Goal: Task Accomplishment & Management: Manage account settings

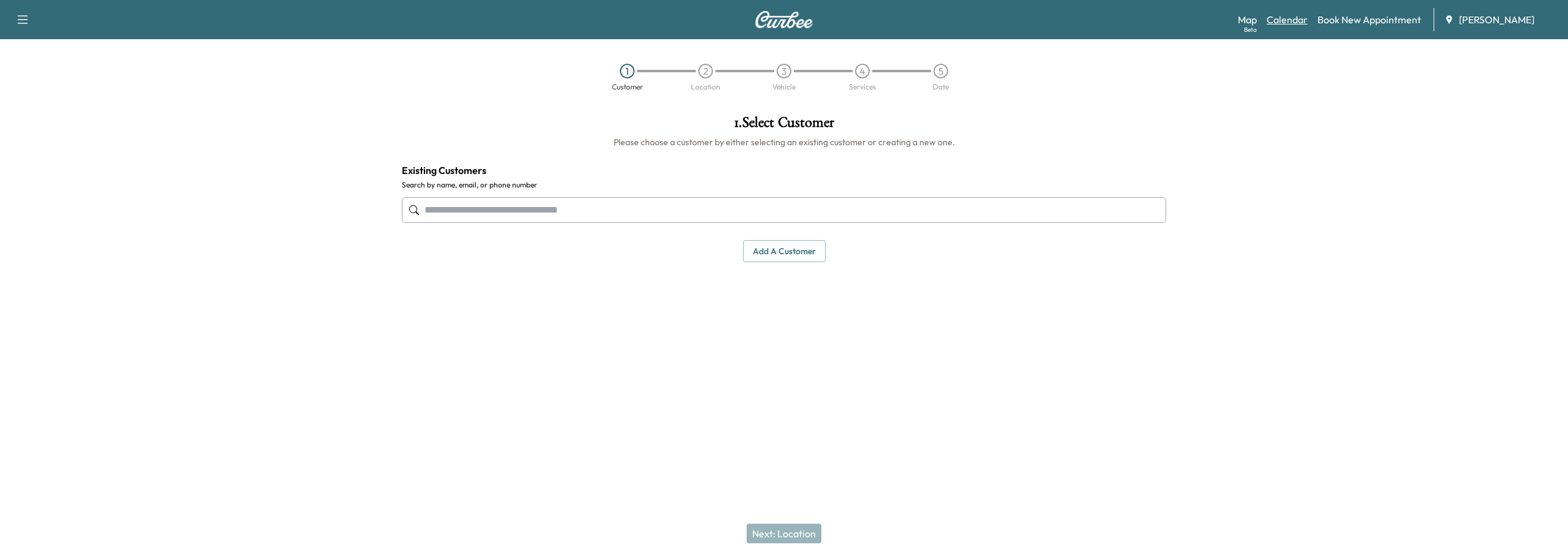
click at [1277, 21] on link "Calendar" at bounding box center [1287, 19] width 41 height 14
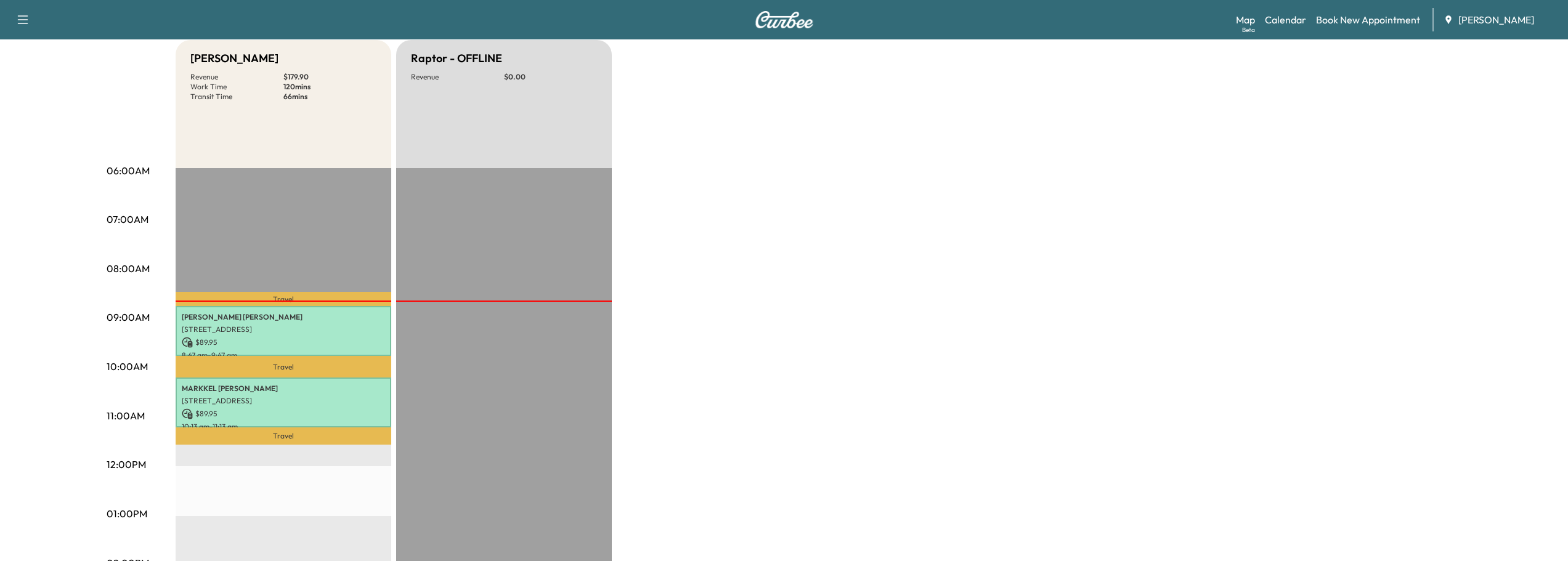
scroll to position [123, 0]
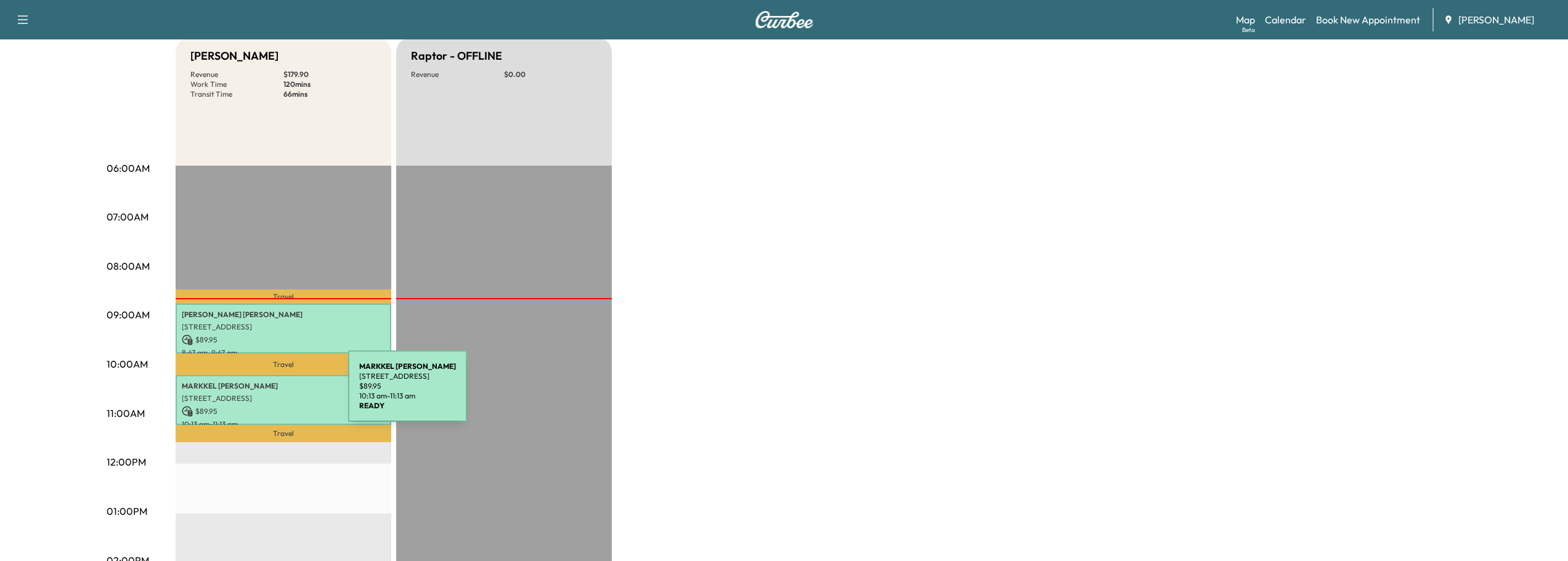
click at [256, 393] on p "[STREET_ADDRESS]" at bounding box center [283, 398] width 204 height 10
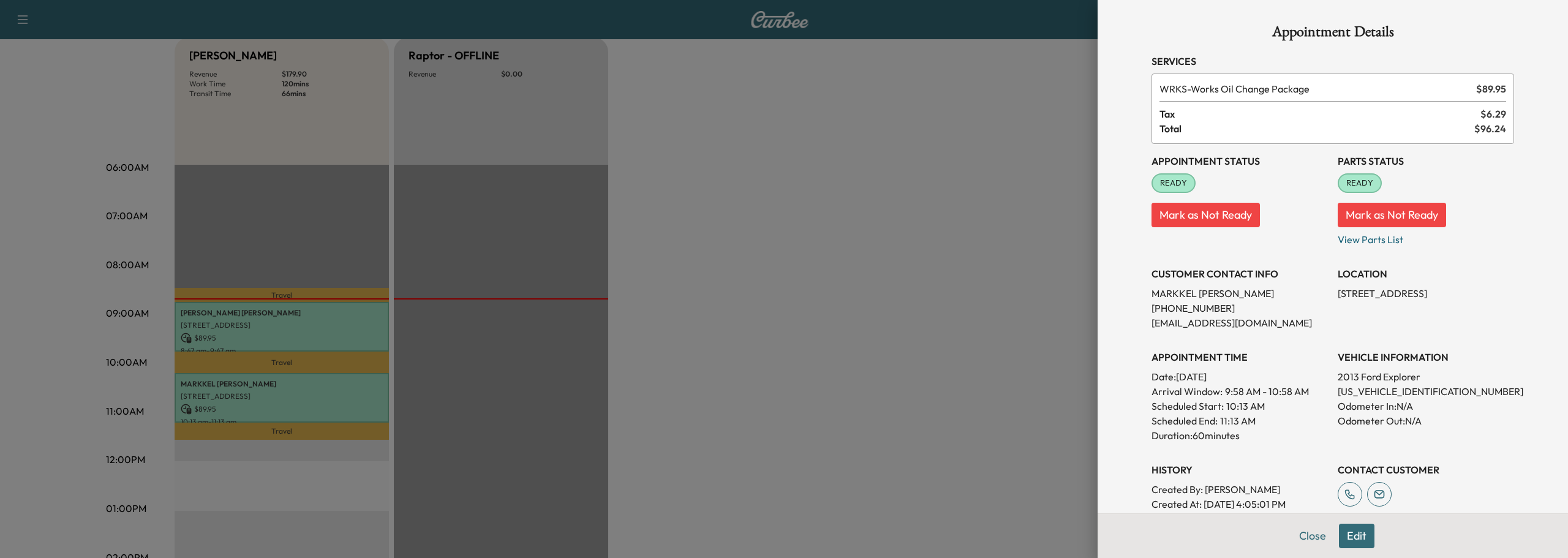
click at [1346, 536] on button "Edit" at bounding box center [1356, 536] width 36 height 24
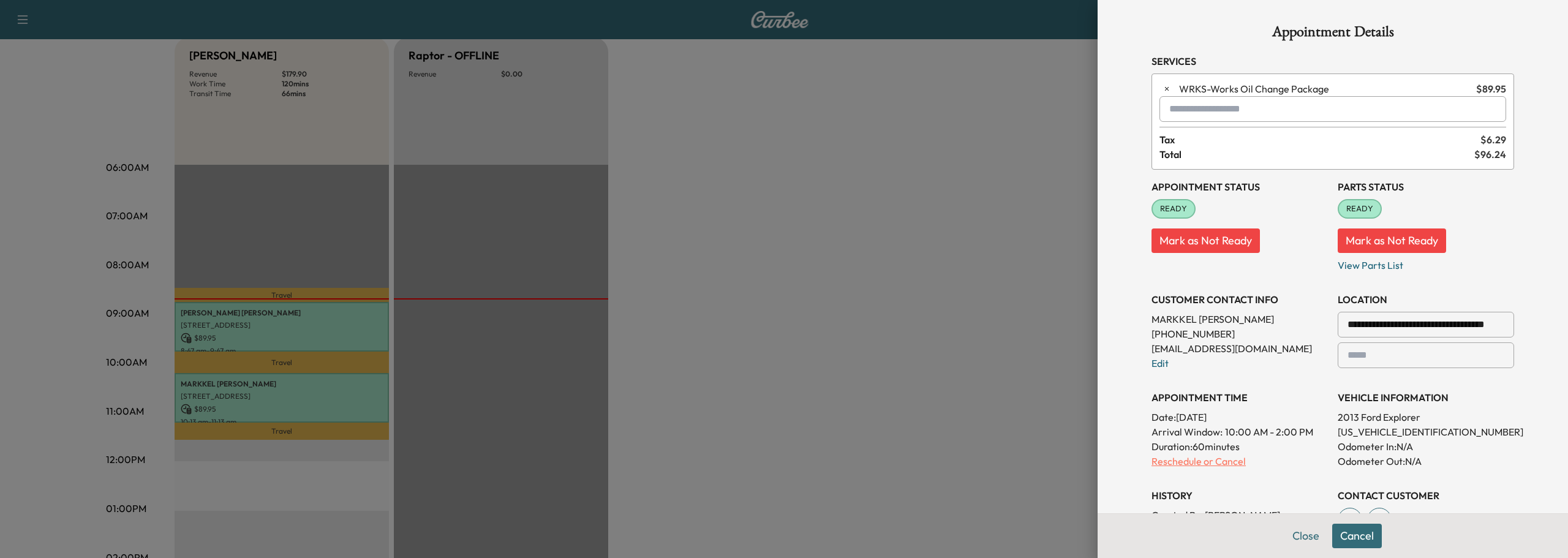
click at [1200, 461] on p "Reschedule or Cancel" at bounding box center [1240, 461] width 177 height 14
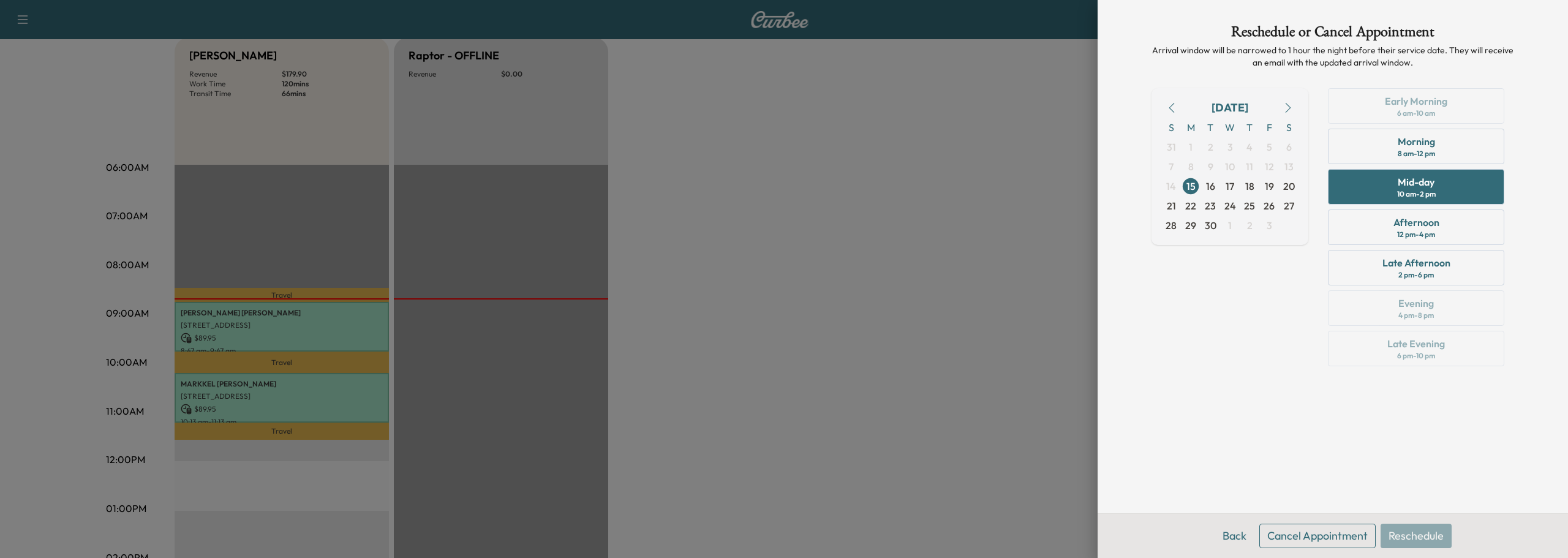
click at [1315, 530] on button "Cancel Appointment" at bounding box center [1317, 536] width 116 height 24
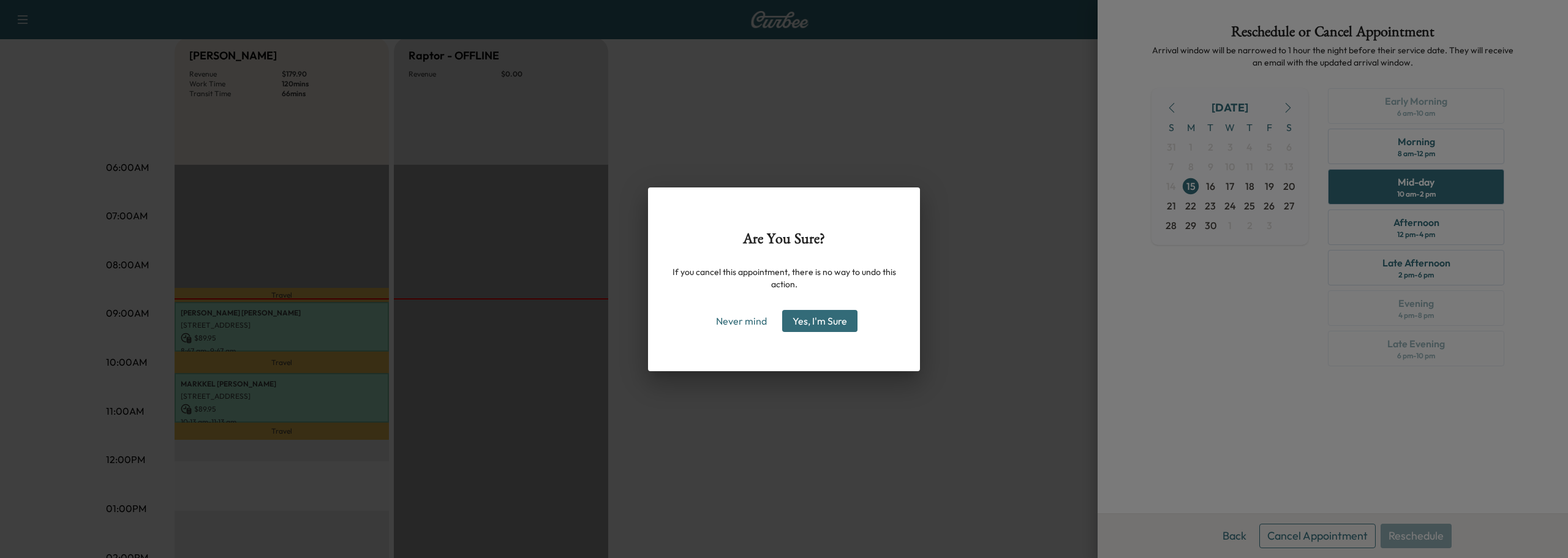
click at [816, 321] on button "Yes, I'm Sure" at bounding box center [819, 320] width 75 height 22
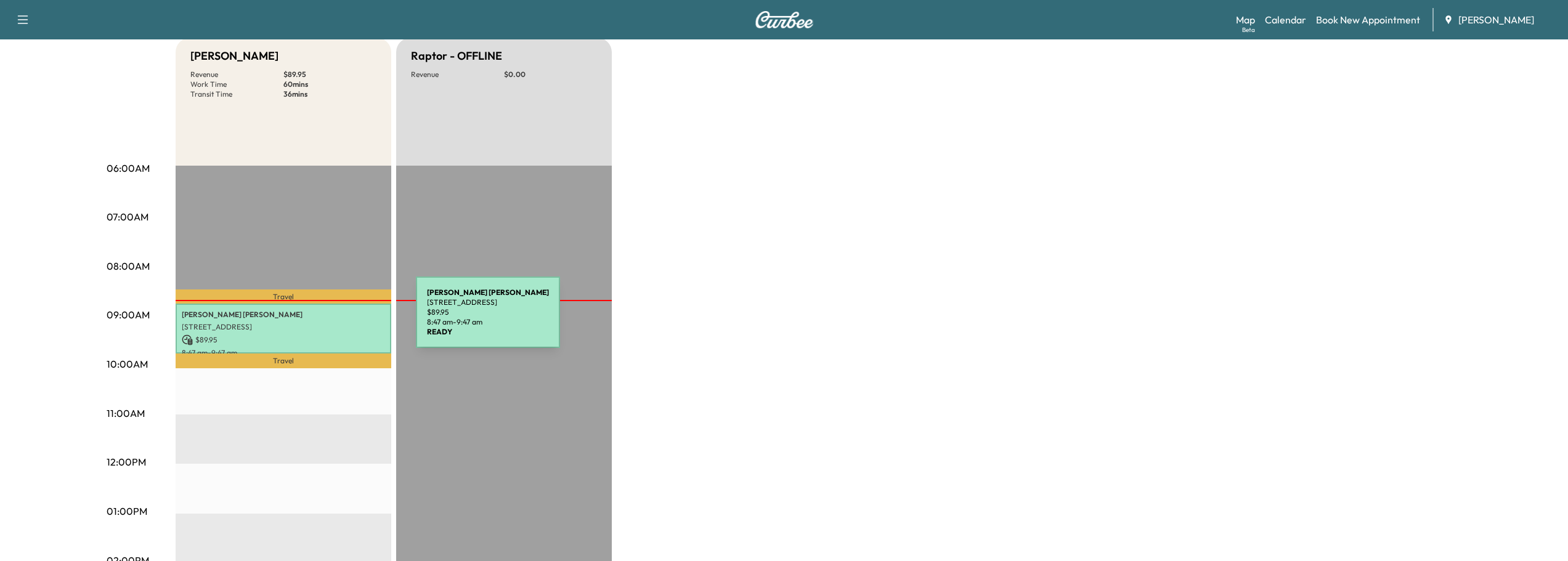
click at [332, 315] on p "[PERSON_NAME]" at bounding box center [283, 315] width 204 height 10
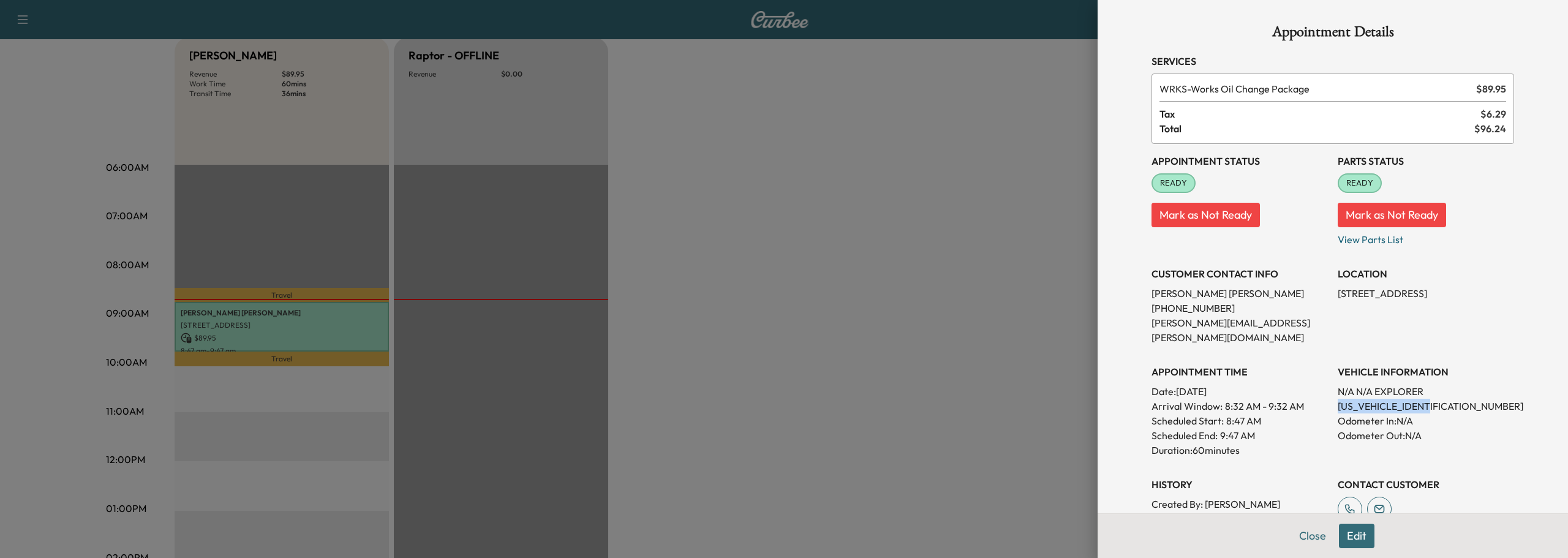
drag, startPoint x: 1327, startPoint y: 391, endPoint x: 1439, endPoint y: 393, distance: 112.0
click at [1439, 393] on div "Appointment Status READY Mark as Not Ready Parts Status READY Mark as Not Ready…" at bounding box center [1333, 349] width 362 height 412
copy p "[US_VEHICLE_IDENTIFICATION_NUMBER]"
click at [1303, 540] on button "Close" at bounding box center [1312, 536] width 43 height 24
